Goal: Task Accomplishment & Management: Manage account settings

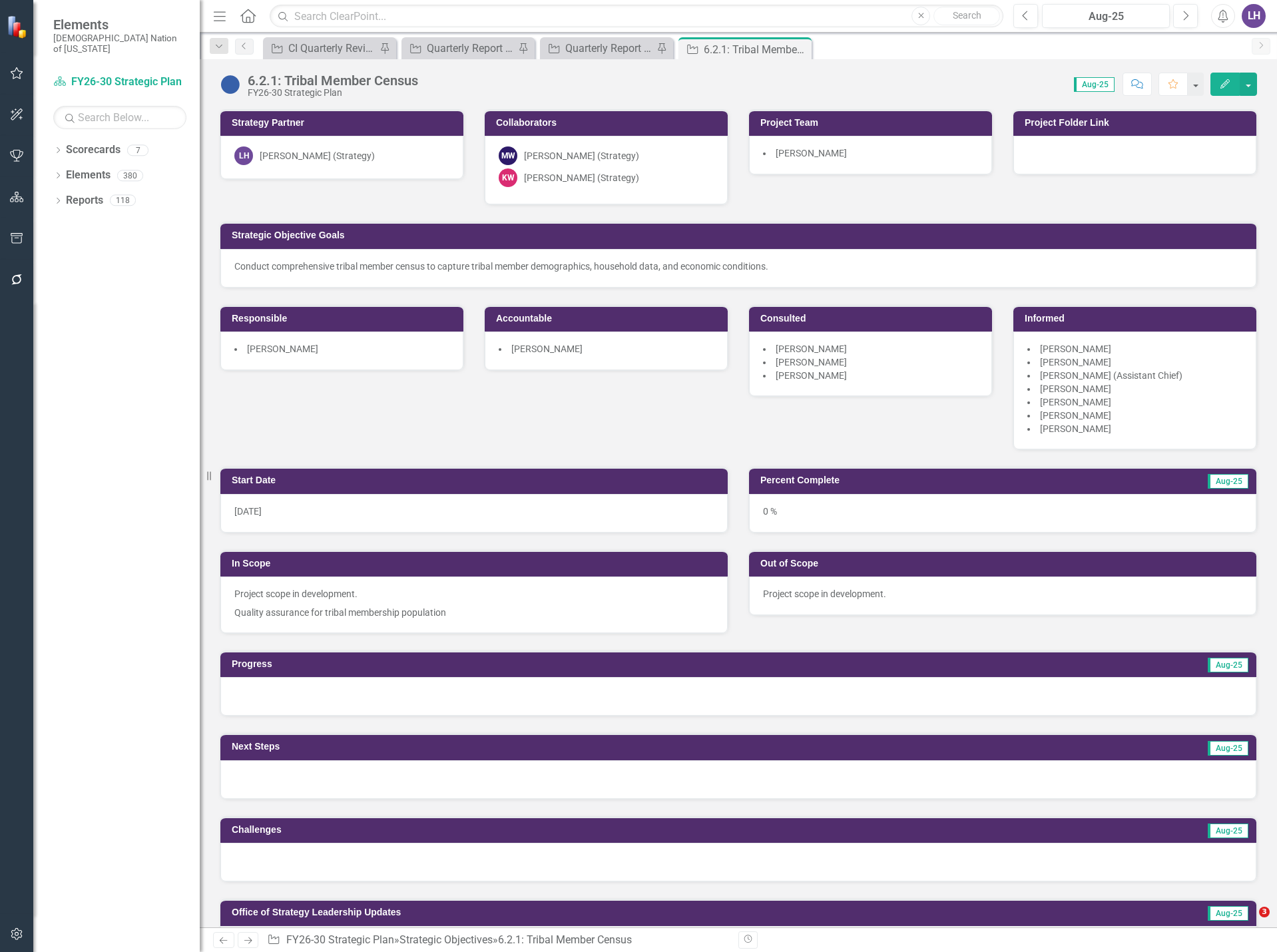
click at [15, 74] on icon "button" at bounding box center [16, 73] width 14 height 11
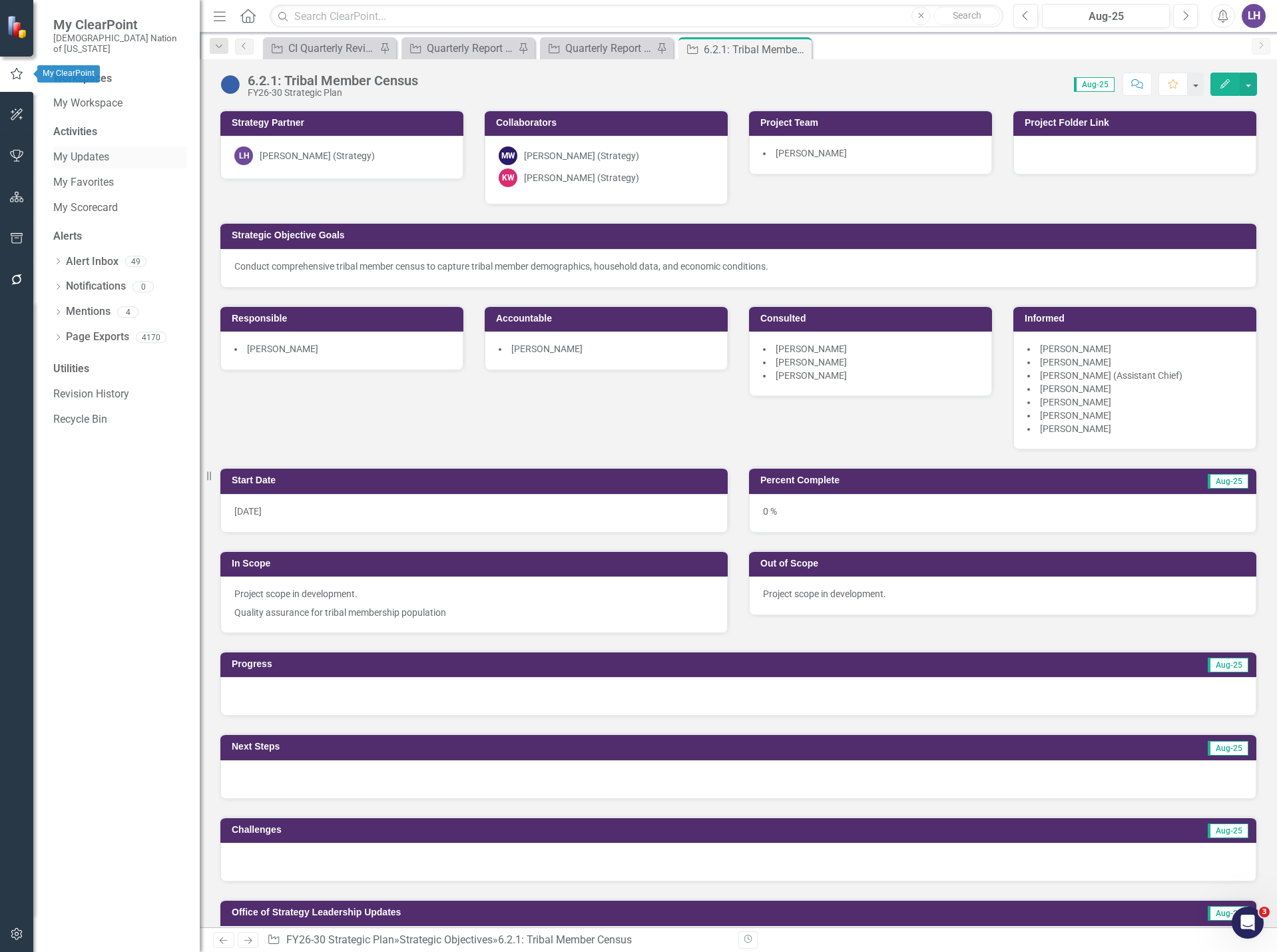
click at [71, 149] on link "My Updates" at bounding box center [120, 157] width 133 height 16
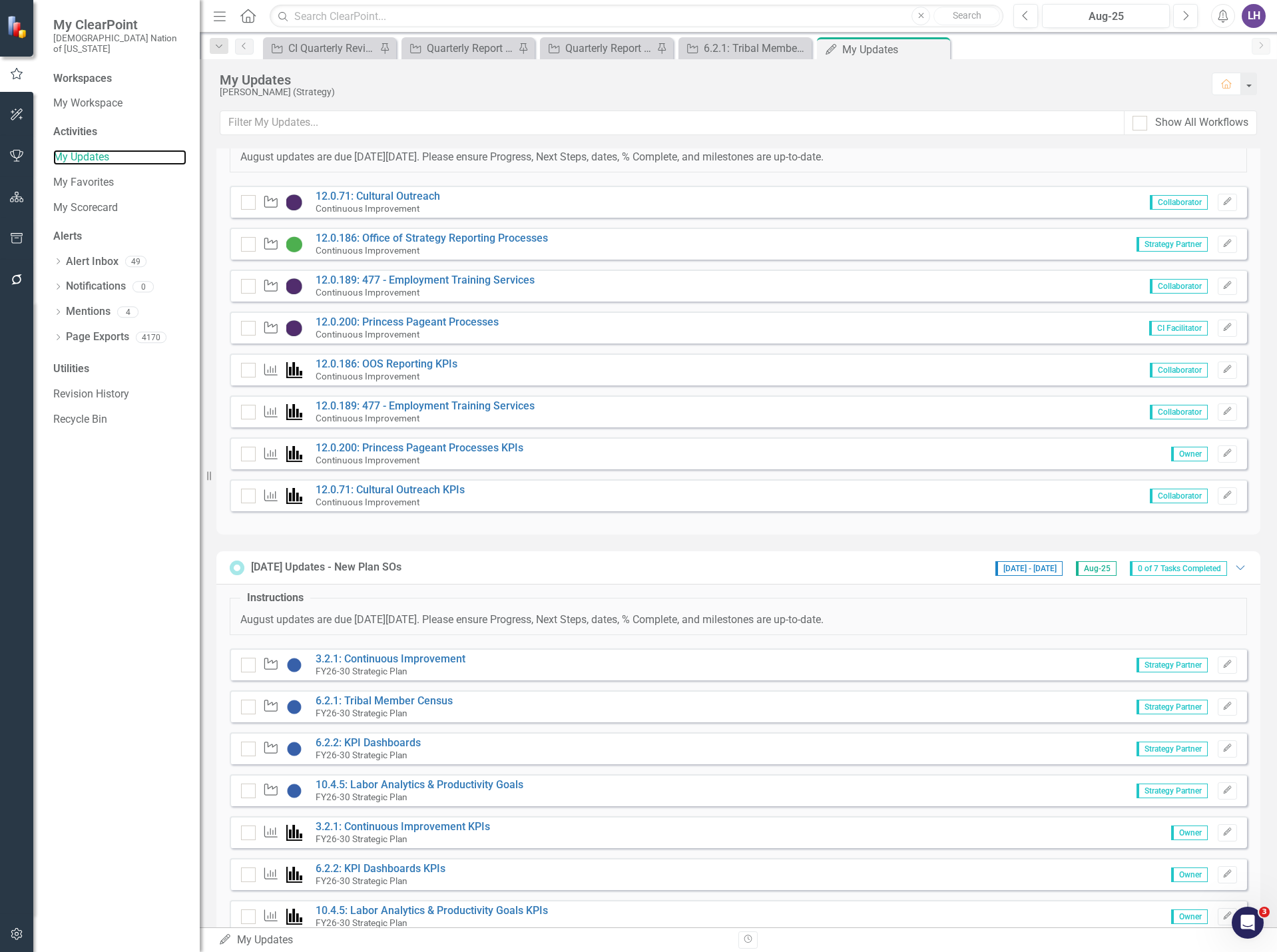
scroll to position [103, 0]
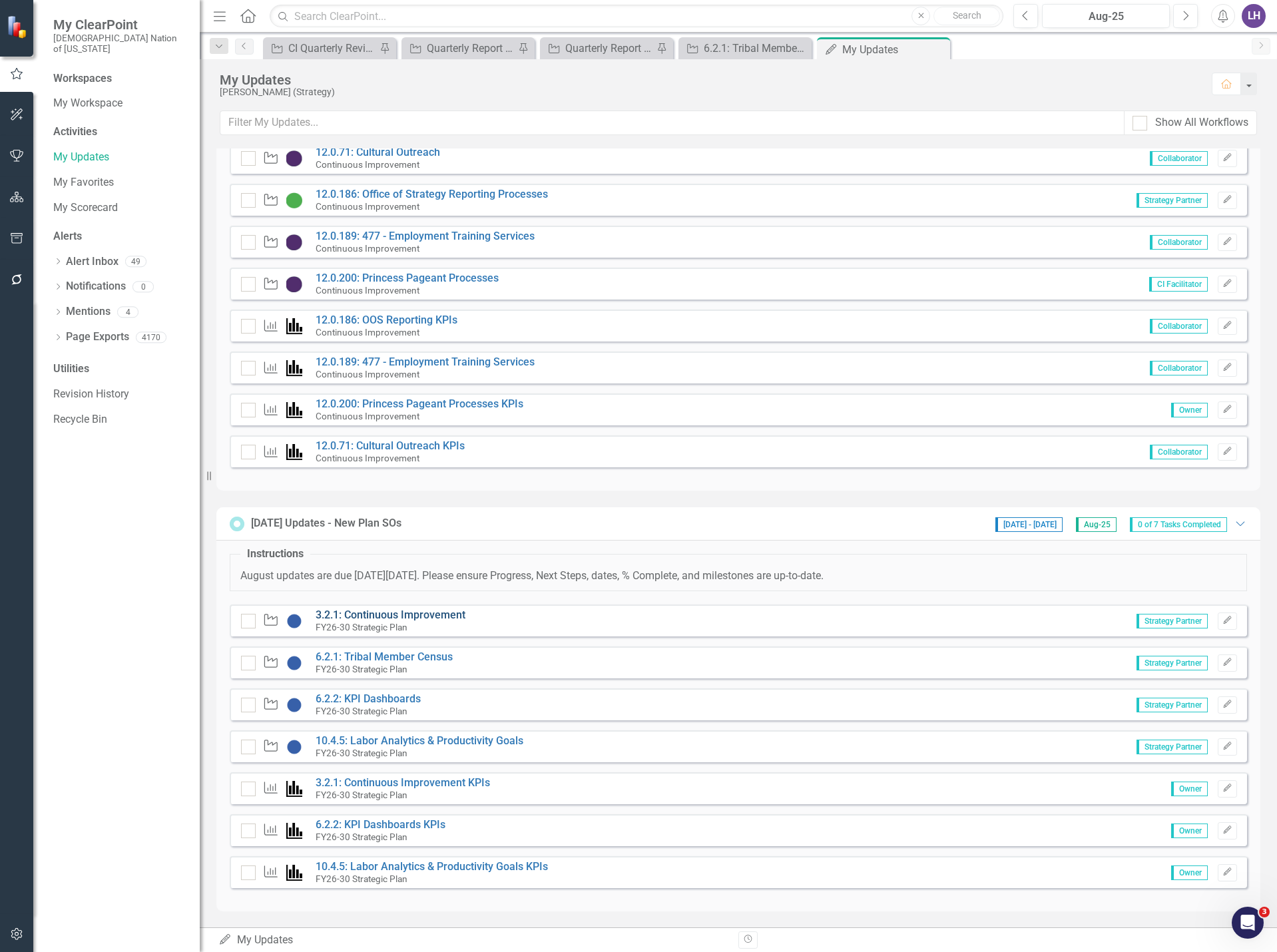
click at [437, 614] on link "3.2.1: Continuous Improvement" at bounding box center [390, 614] width 150 height 12
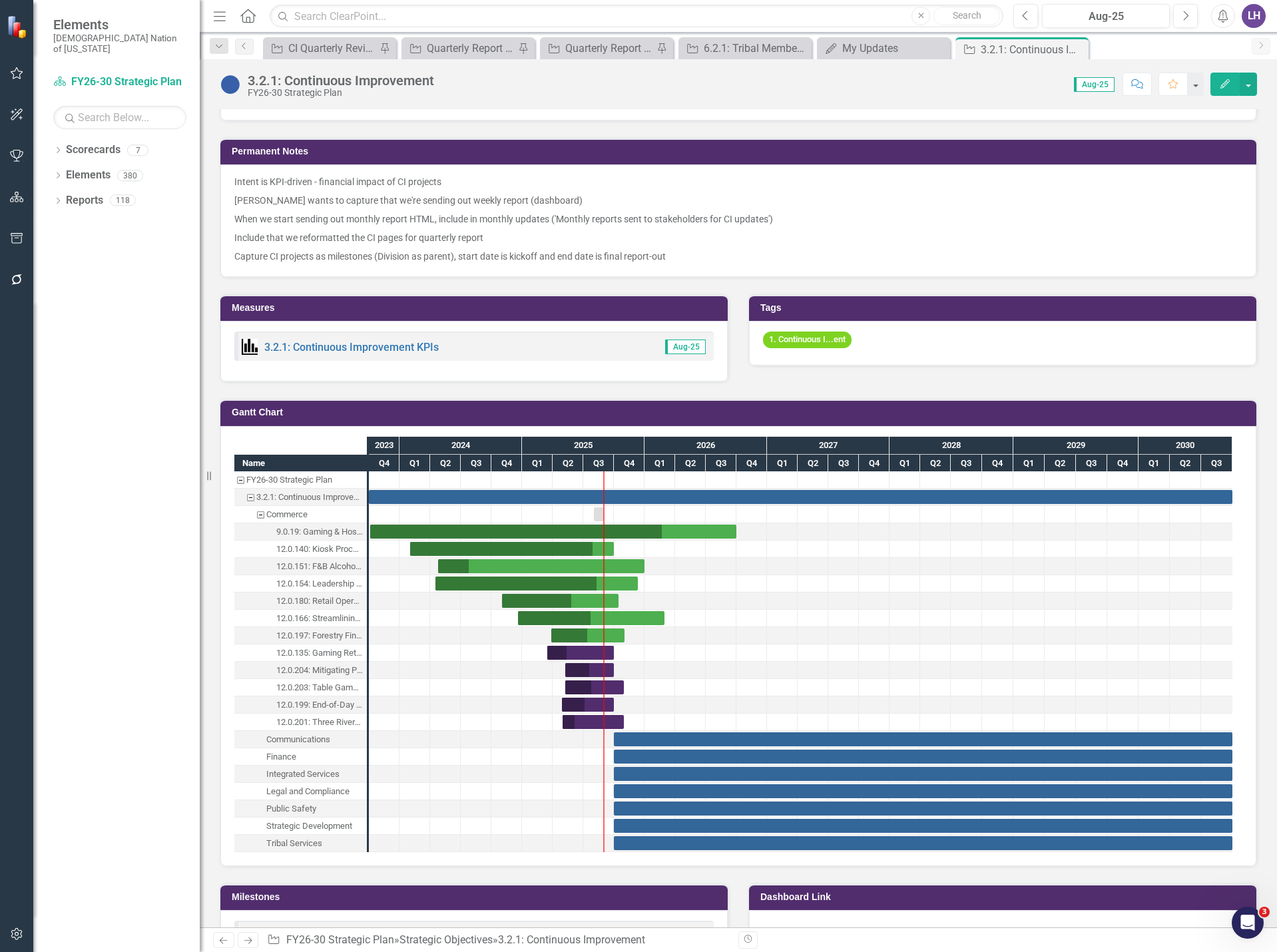
scroll to position [1028, 0]
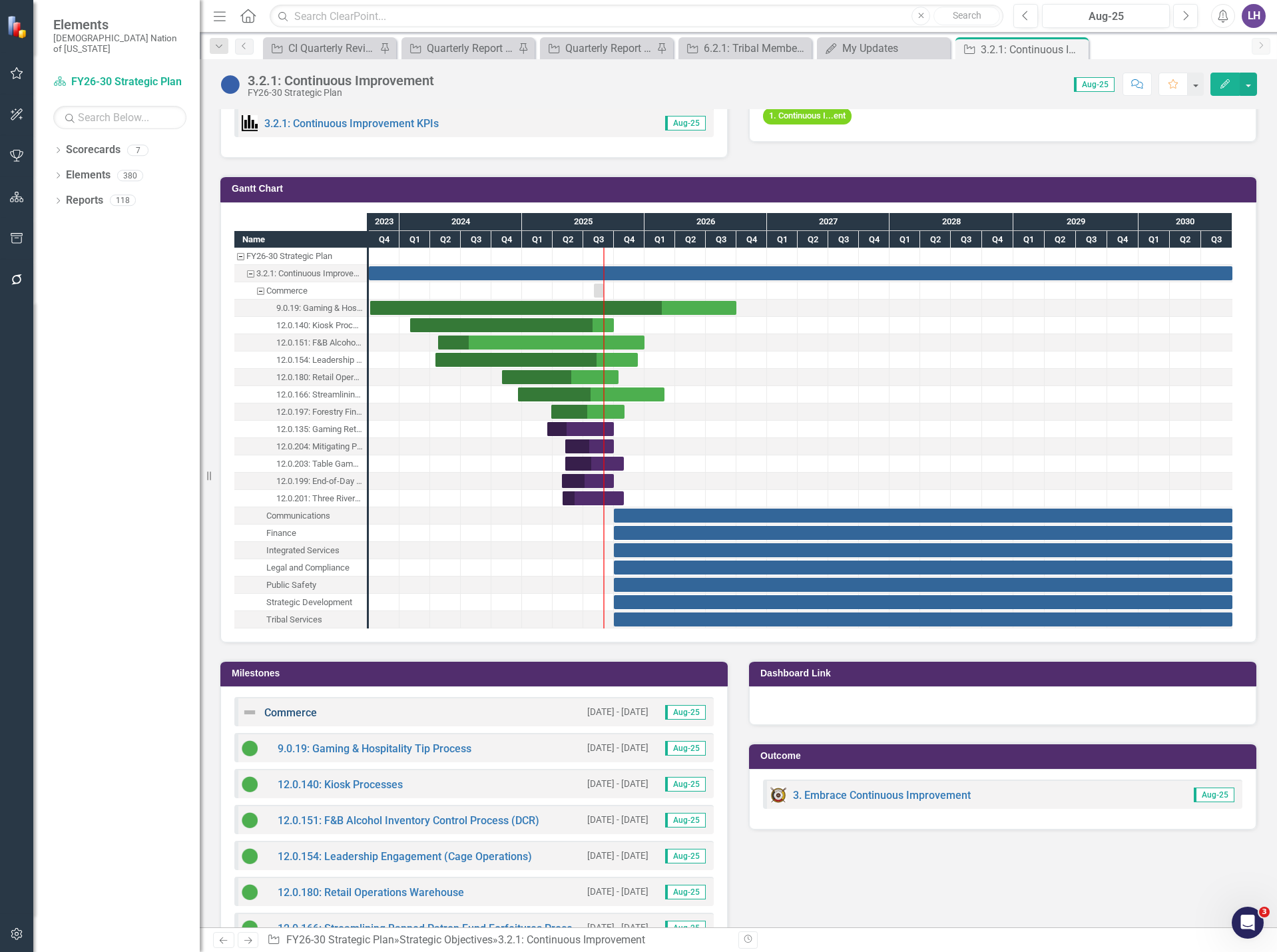
click at [265, 718] on link "Commerce" at bounding box center [291, 712] width 53 height 12
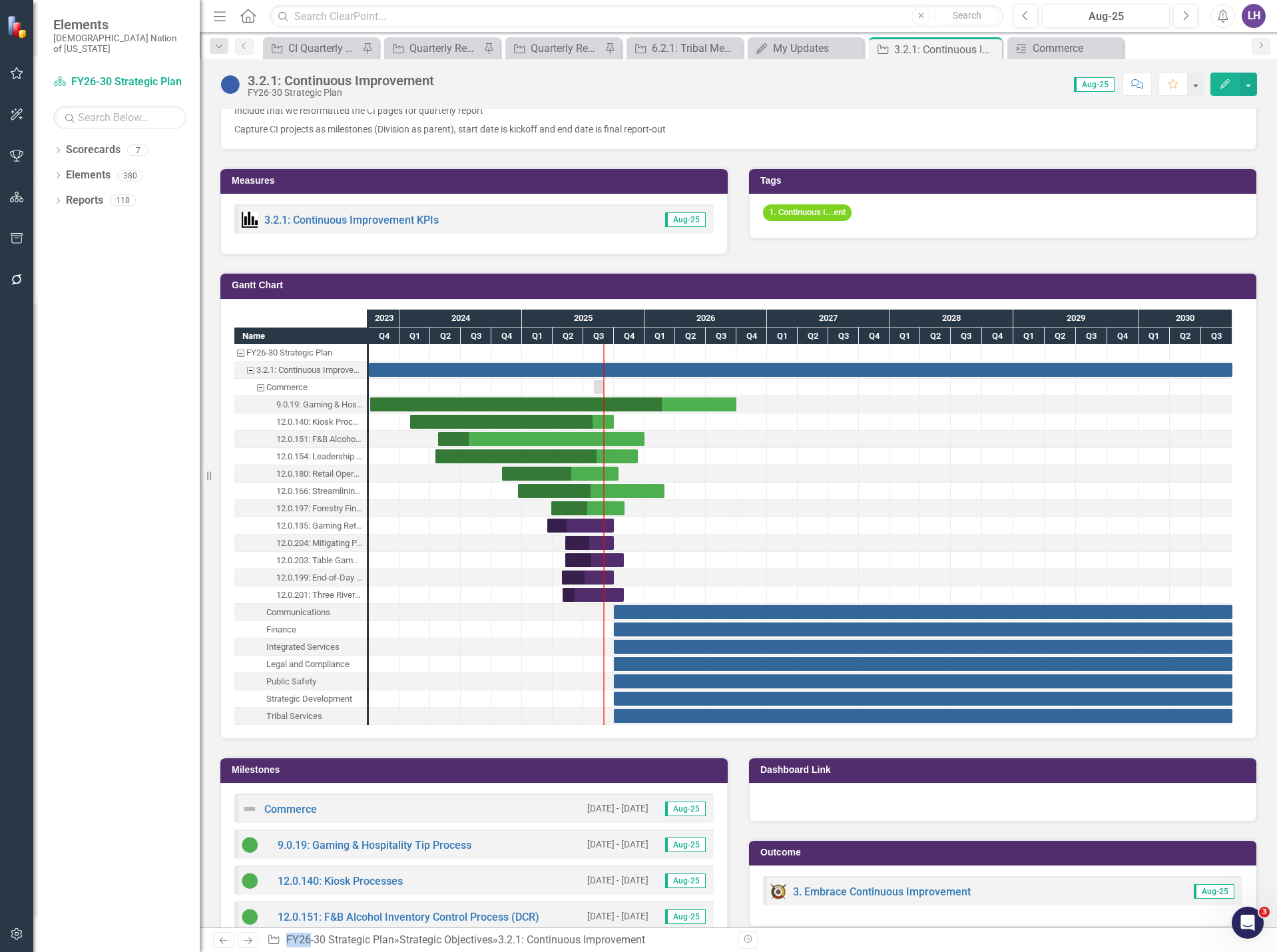
scroll to position [932, 0]
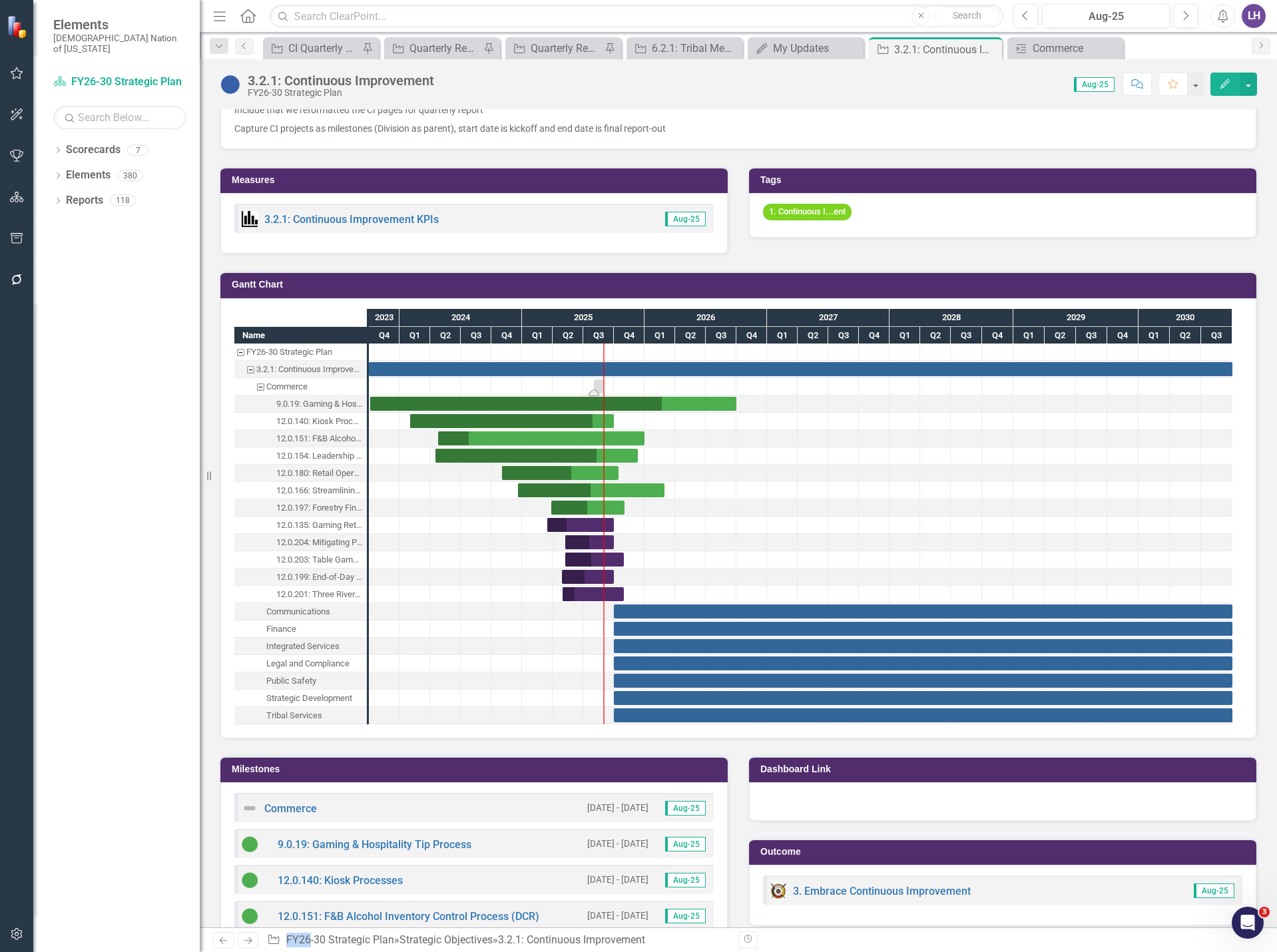
click at [599, 384] on div "Task: Start date: 2025-08-01 End date: 2025-08-31" at bounding box center [599, 386] width 10 height 14
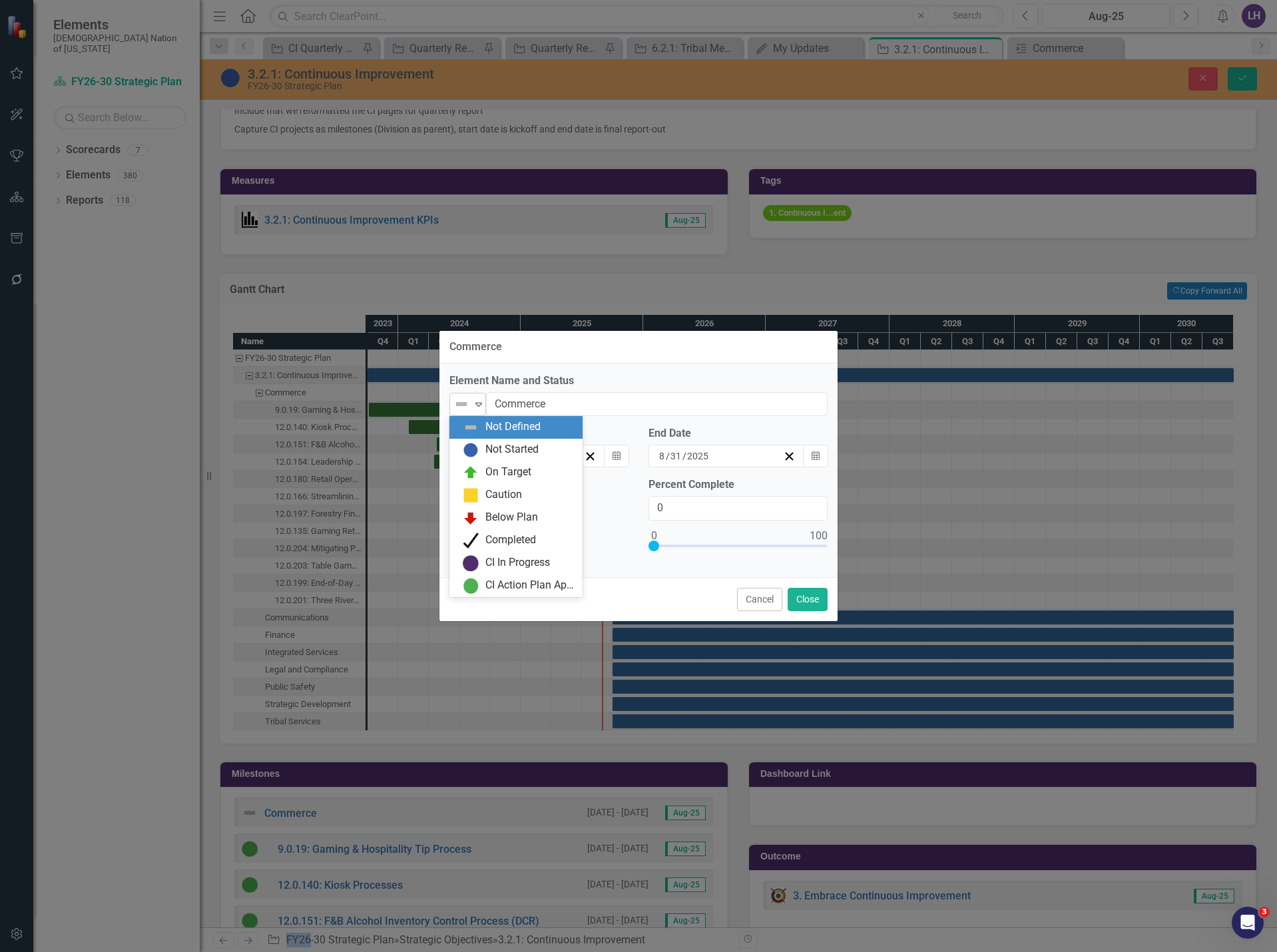
click at [473, 407] on icon "Expand" at bounding box center [479, 403] width 13 height 11
click at [505, 472] on div "On Target" at bounding box center [509, 472] width 46 height 16
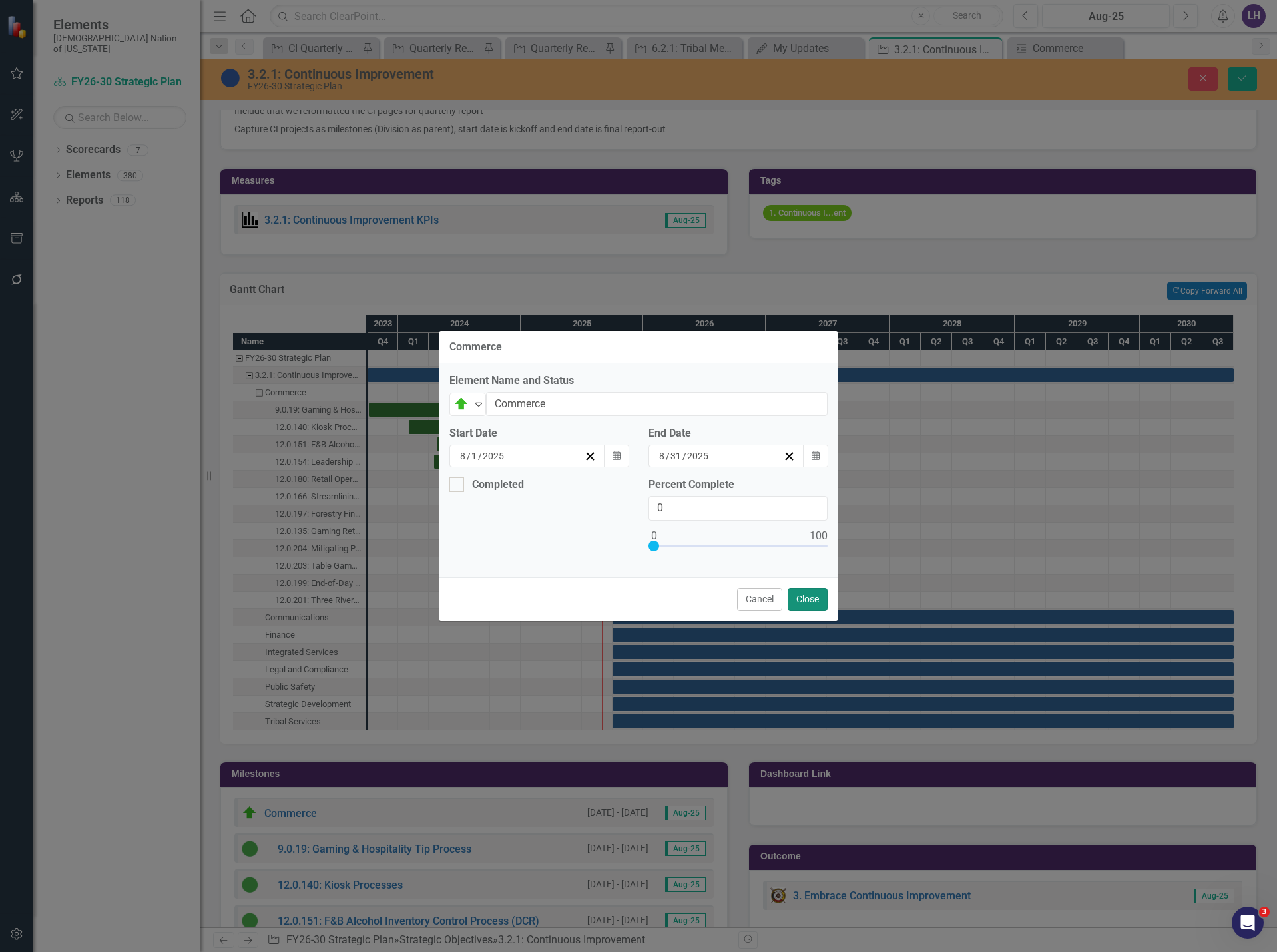
click at [801, 604] on button "Close" at bounding box center [808, 600] width 40 height 23
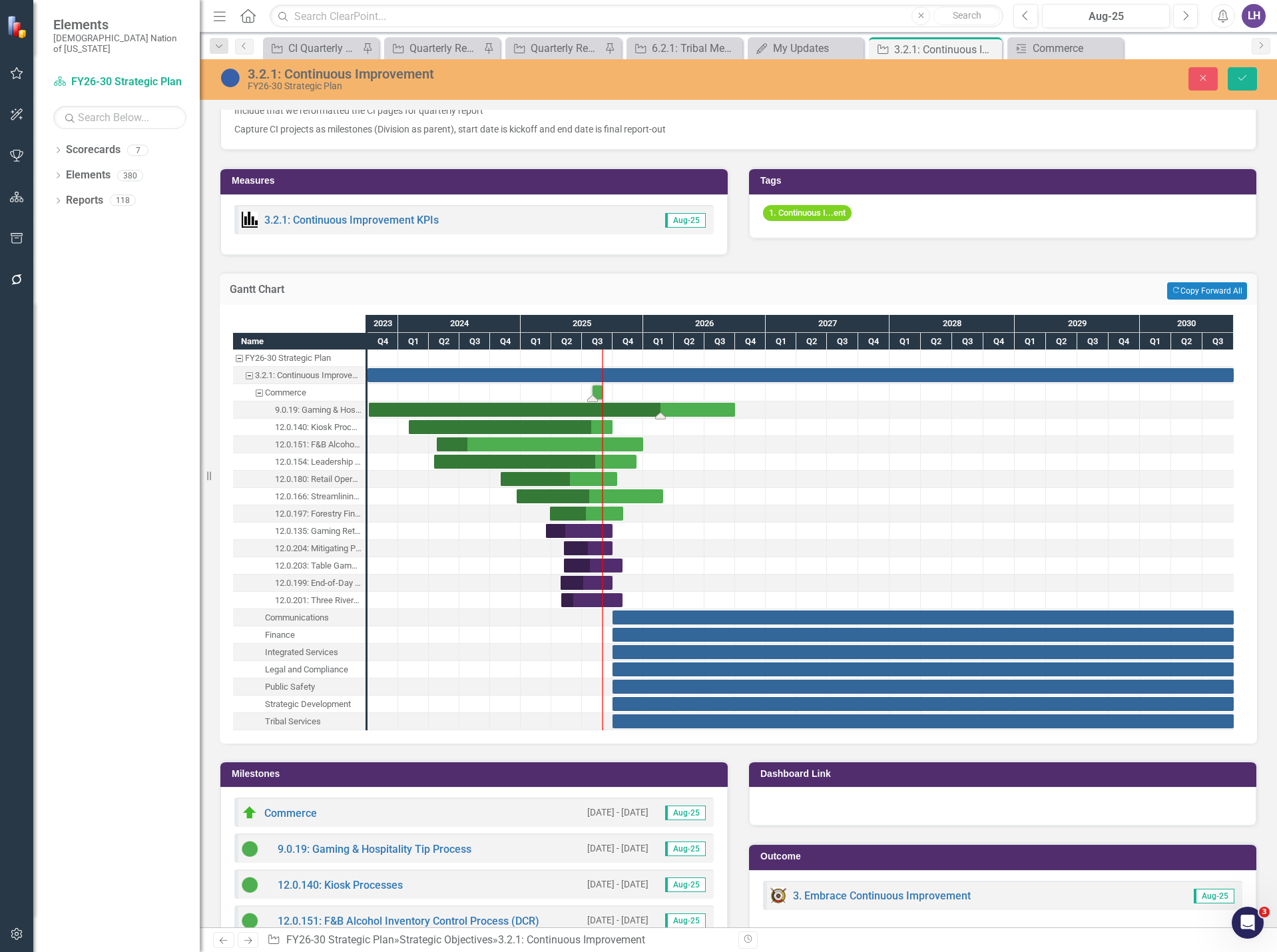
click at [510, 410] on div "Task: Start date: 2023-10-05 End date: 2026-10-01" at bounding box center [552, 409] width 367 height 14
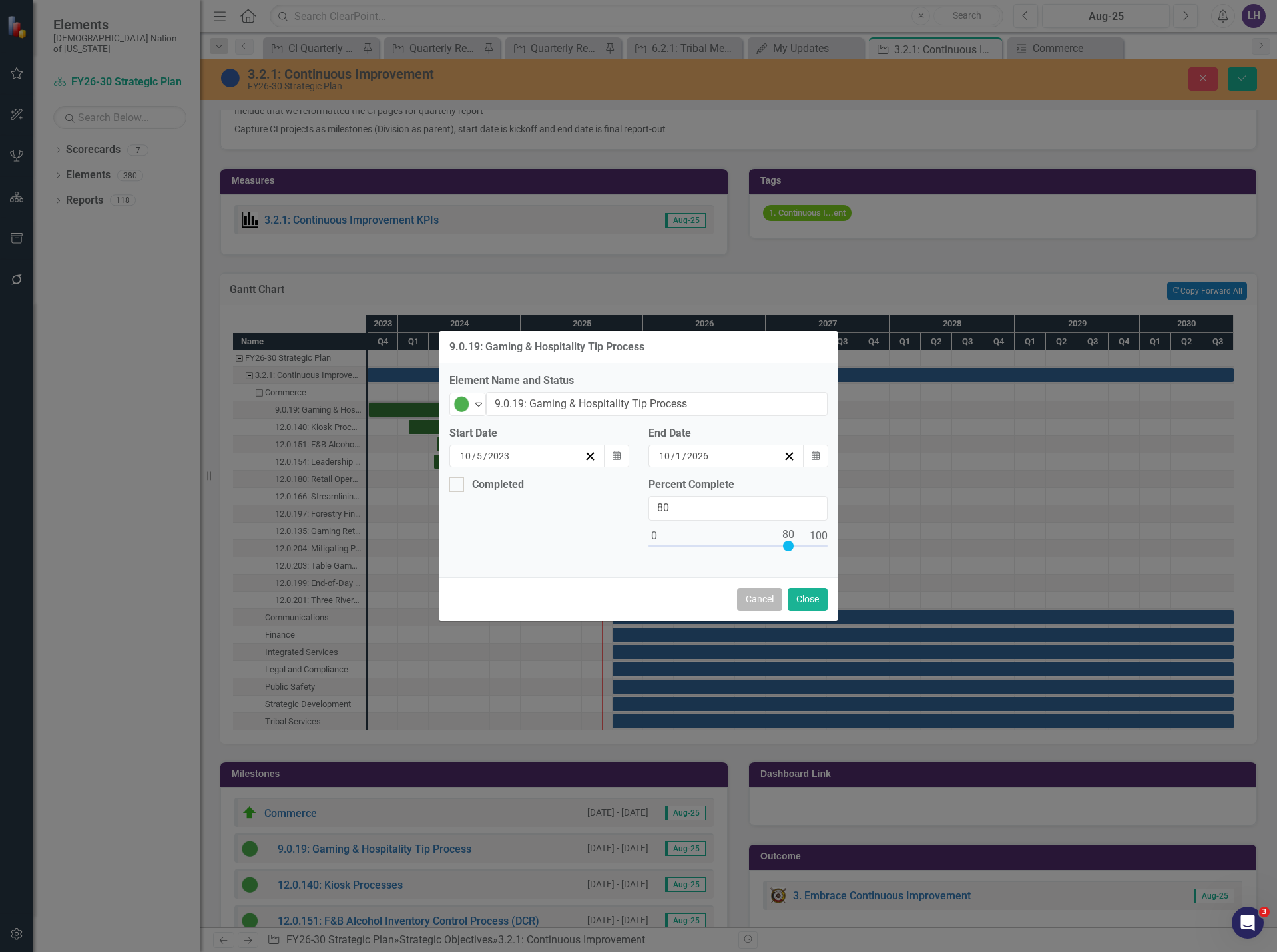
click at [764, 601] on button "Cancel" at bounding box center [759, 600] width 45 height 23
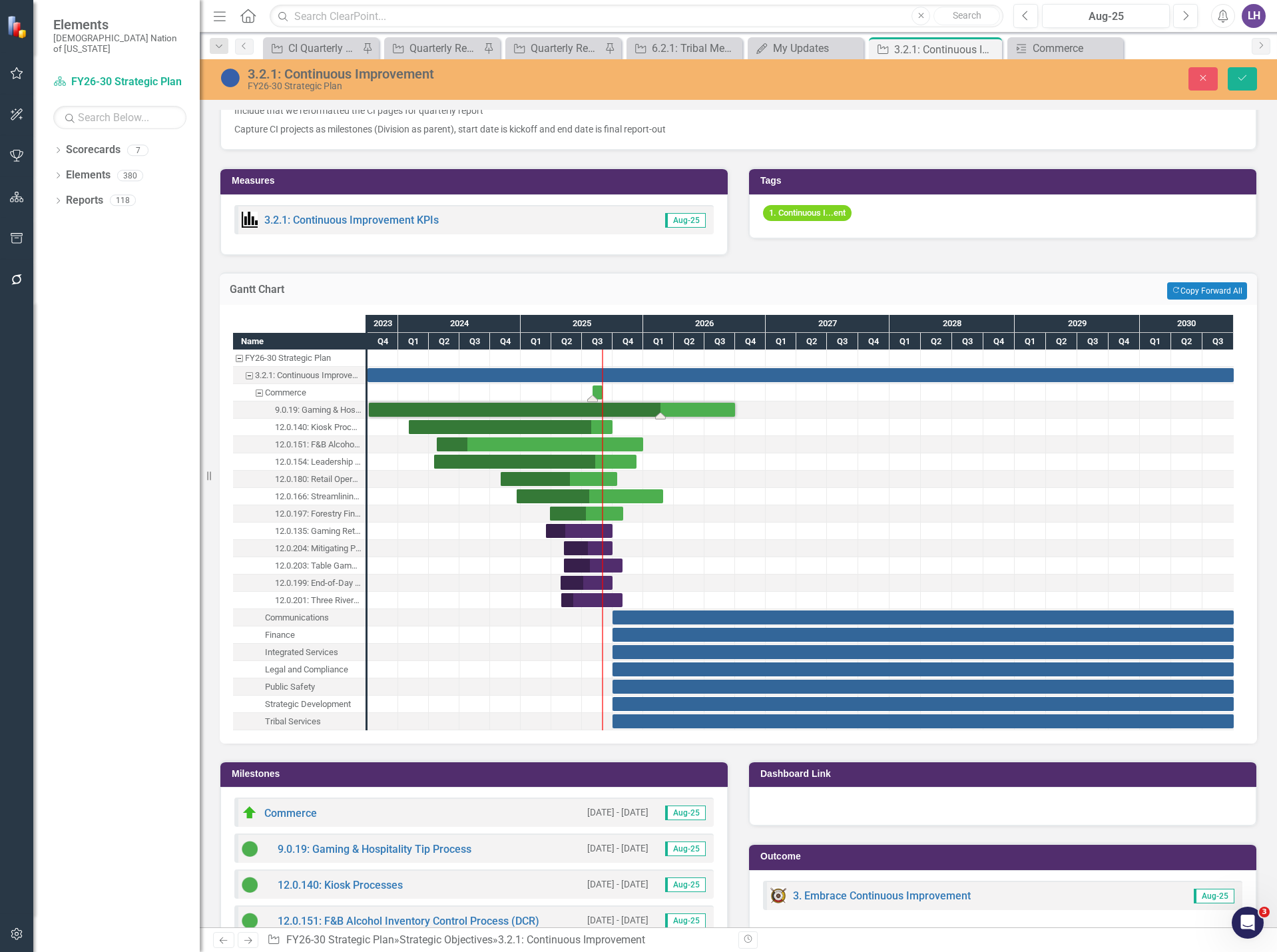
click at [596, 394] on div "Task: Start date: 2025-08-01 End date: 2025-08-31" at bounding box center [597, 392] width 10 height 14
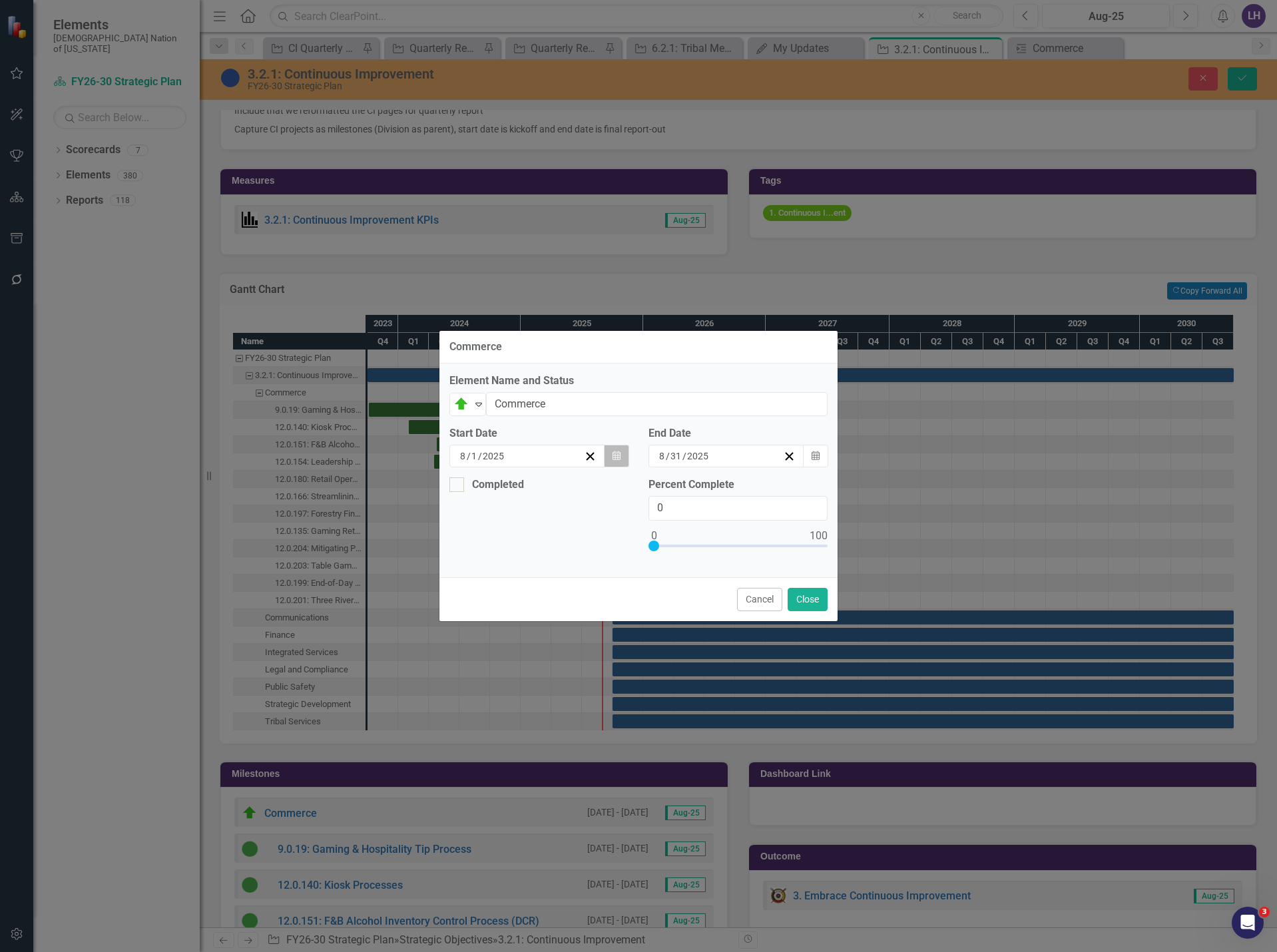
click at [615, 457] on icon "Calendar" at bounding box center [617, 455] width 8 height 9
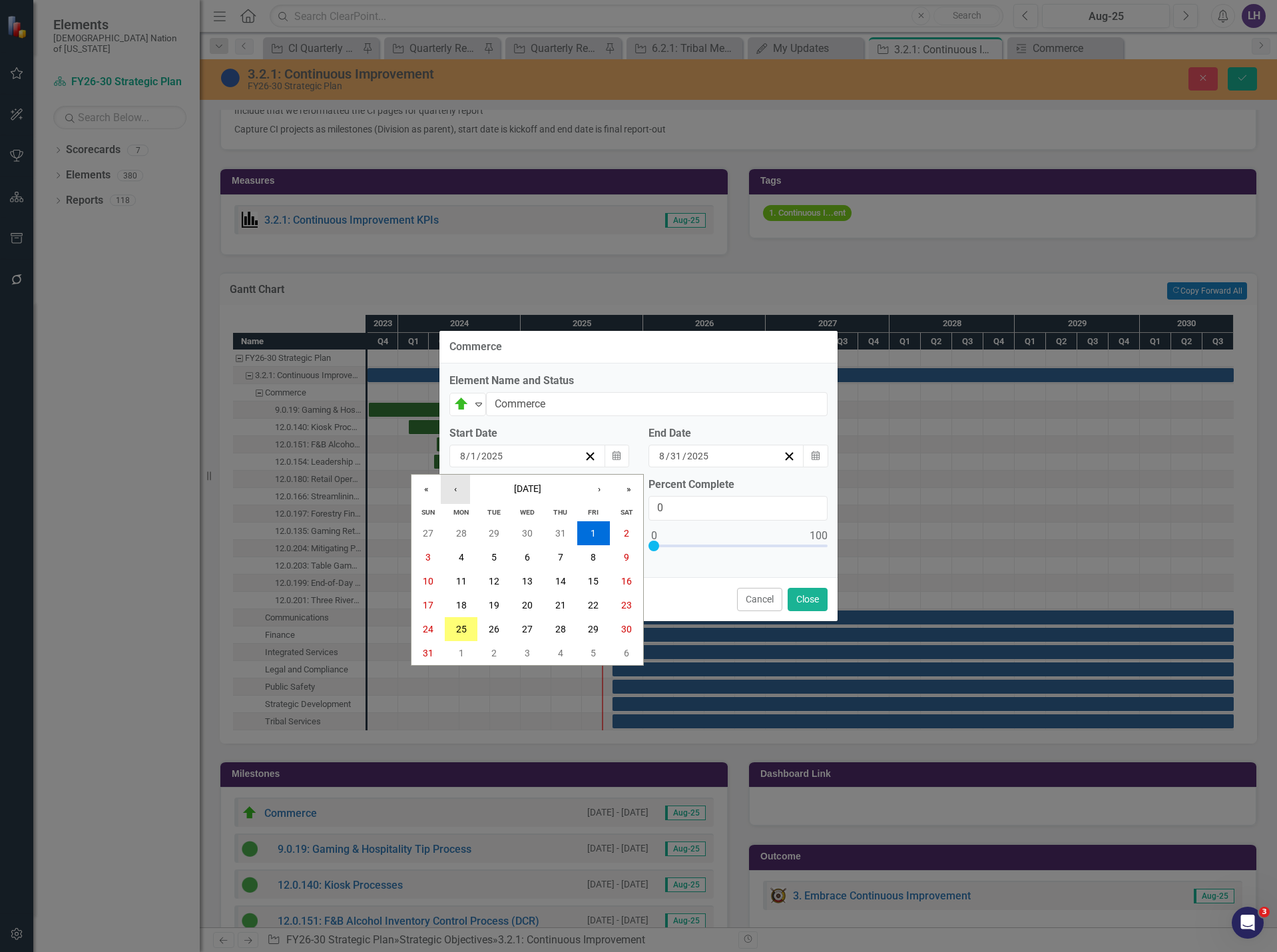
click at [465, 490] on button "‹" at bounding box center [455, 490] width 30 height 30
click at [595, 490] on button "›" at bounding box center [600, 490] width 30 height 30
click at [430, 494] on button "«" at bounding box center [426, 490] width 30 height 30
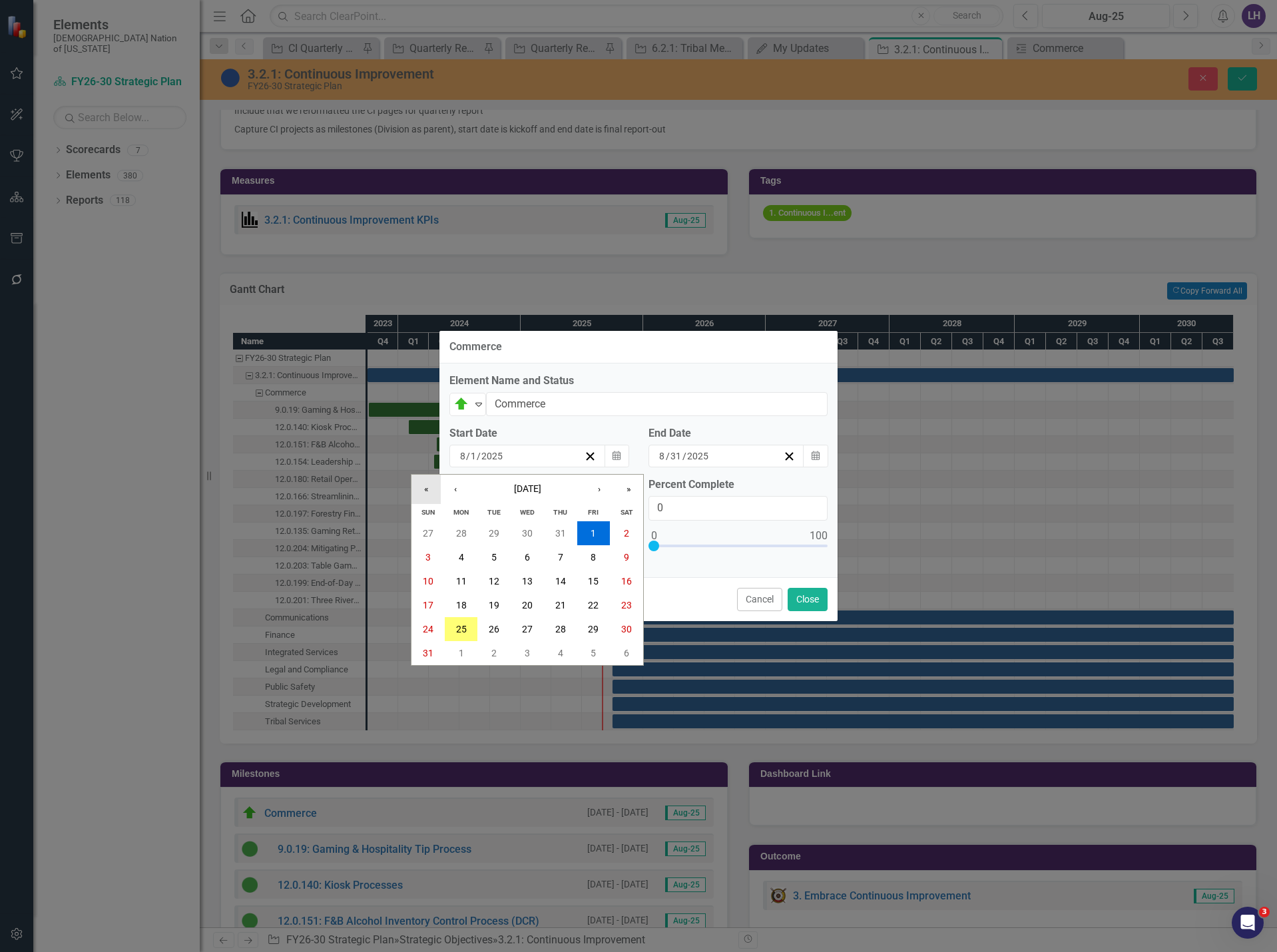
click at [430, 494] on button "«" at bounding box center [426, 490] width 30 height 30
click at [600, 490] on button "›" at bounding box center [600, 490] width 30 height 30
click at [558, 528] on abbr "5" at bounding box center [560, 533] width 5 height 11
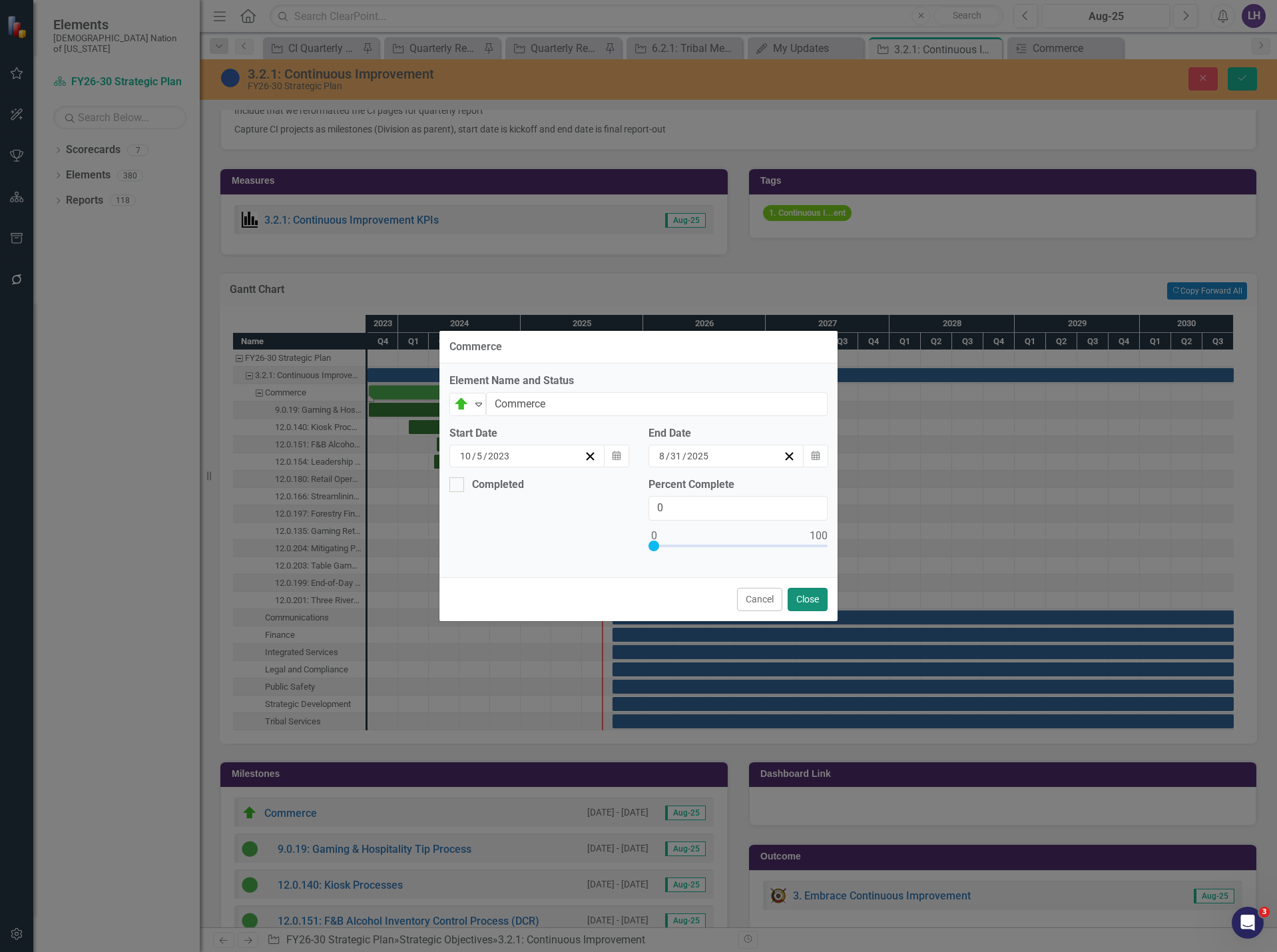
click at [810, 602] on button "Close" at bounding box center [808, 600] width 40 height 23
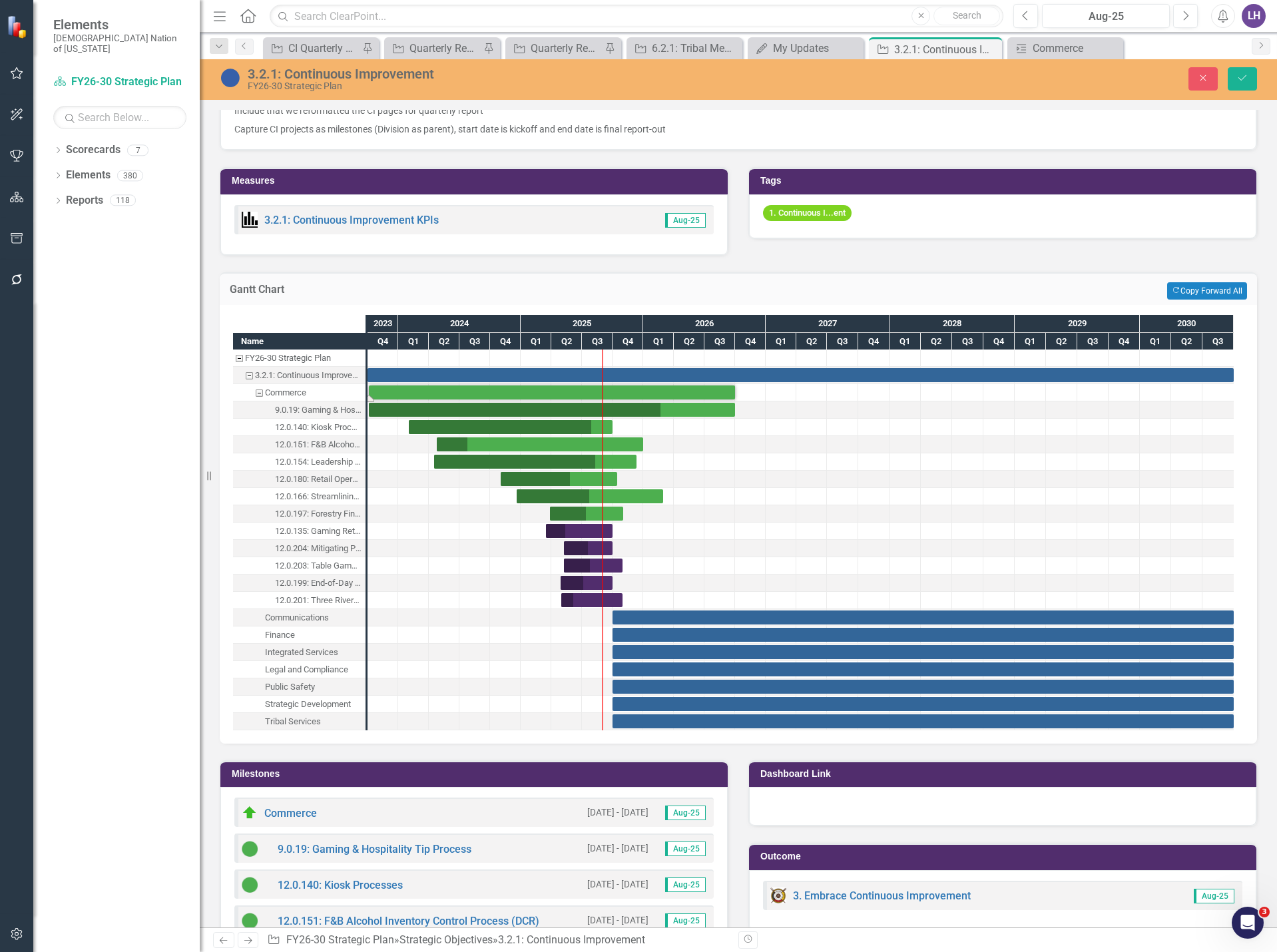
drag, startPoint x: 603, startPoint y: 392, endPoint x: 736, endPoint y: 400, distance: 133.2
click at [726, 394] on div "Task: Start date: 2023-10-05 End date: 2026-10-01" at bounding box center [552, 392] width 367 height 14
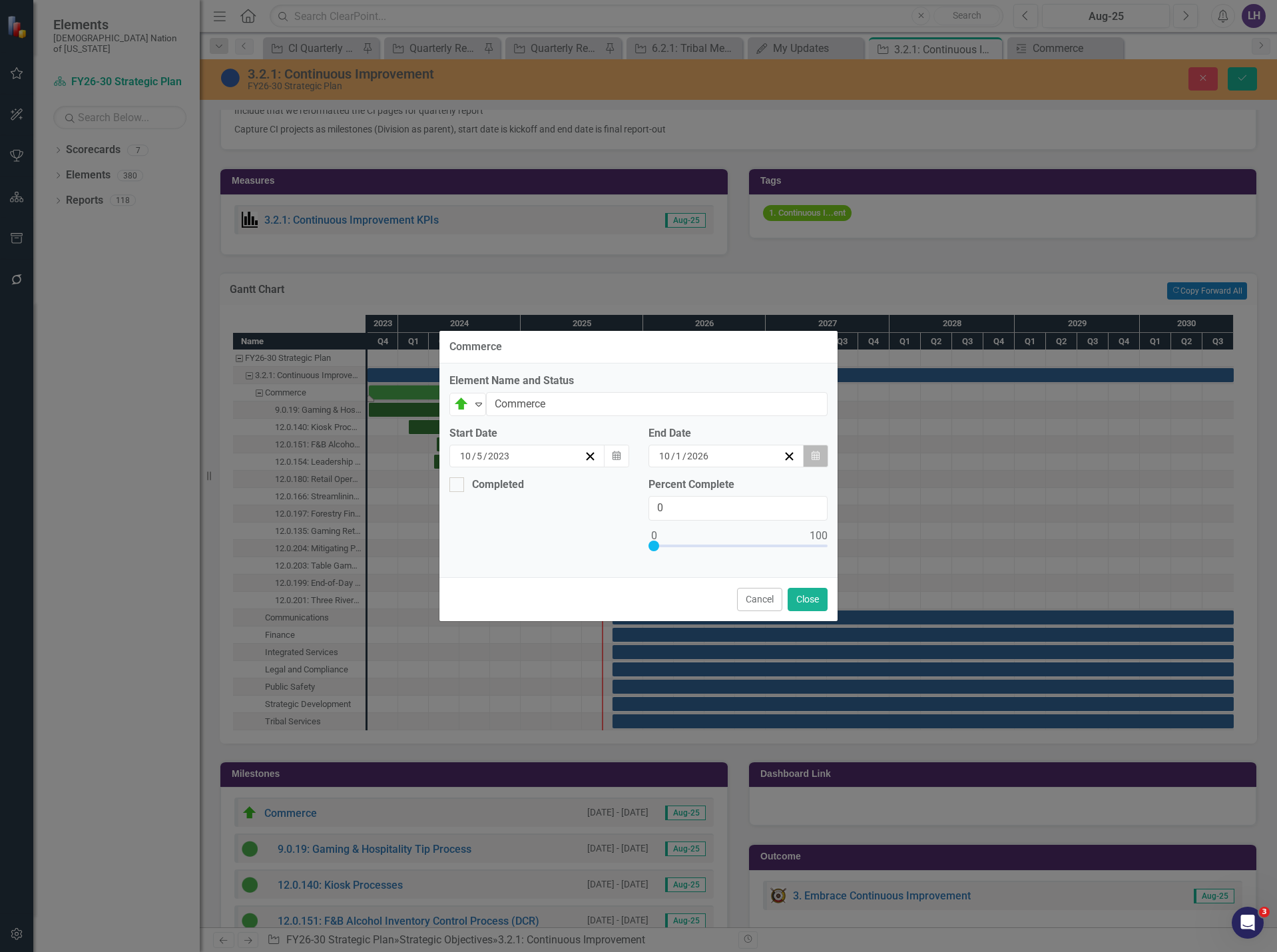
click at [817, 455] on icon "button" at bounding box center [816, 455] width 8 height 9
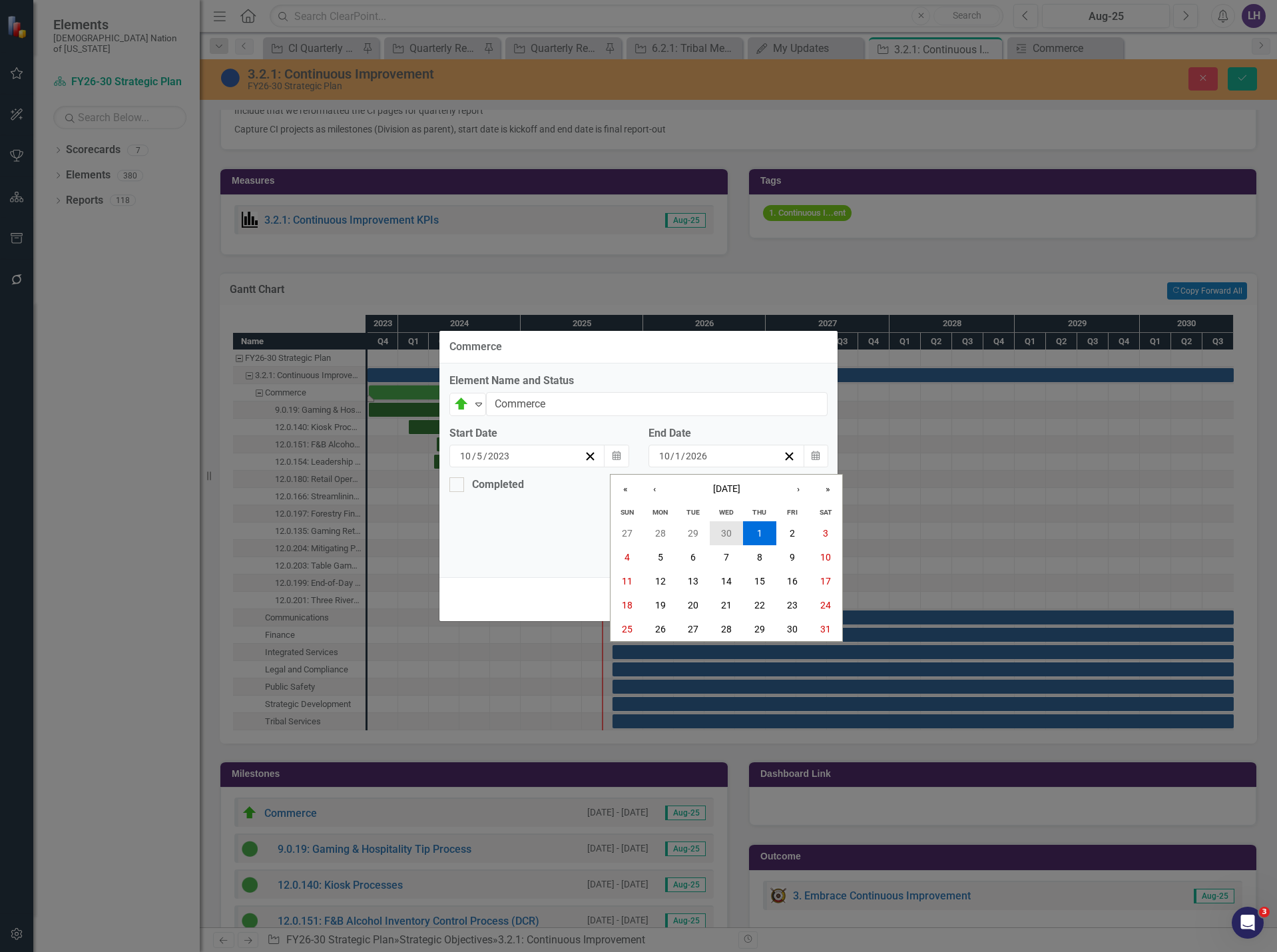
click at [734, 532] on button "30" at bounding box center [726, 533] width 34 height 24
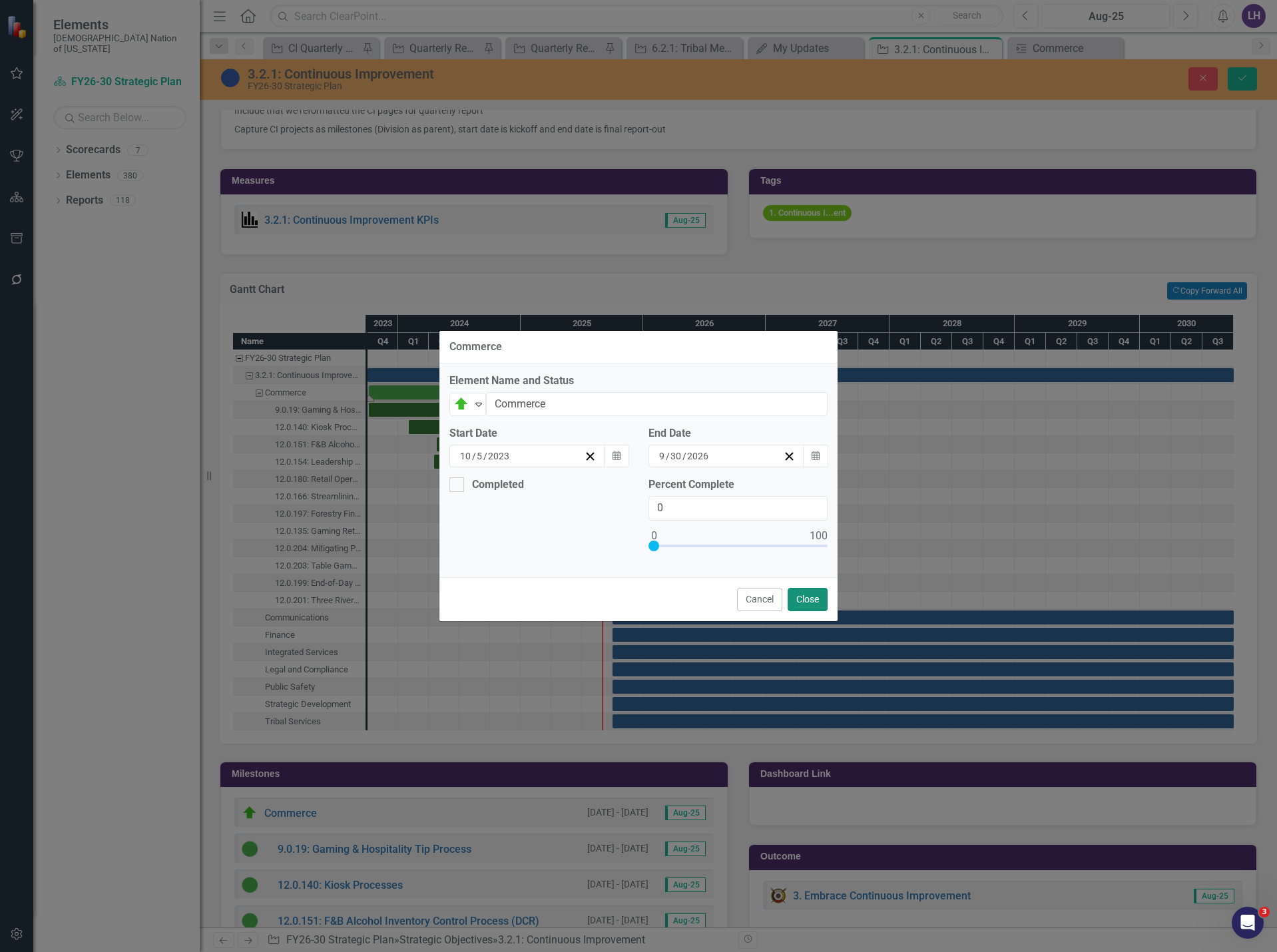
click at [800, 599] on button "Close" at bounding box center [808, 600] width 40 height 23
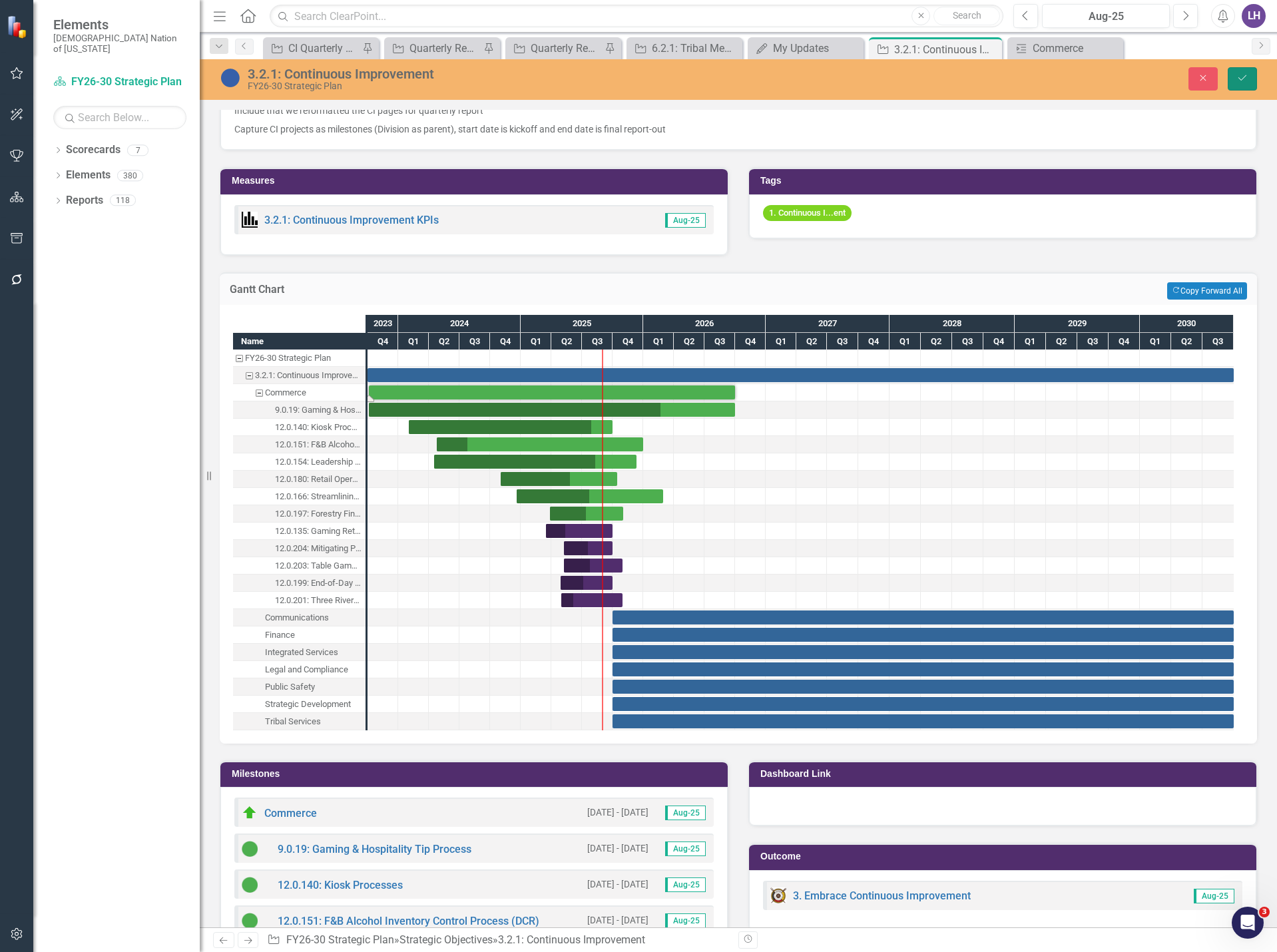
click at [1249, 79] on button "Save" at bounding box center [1242, 79] width 30 height 23
